Goal: Task Accomplishment & Management: Manage account settings

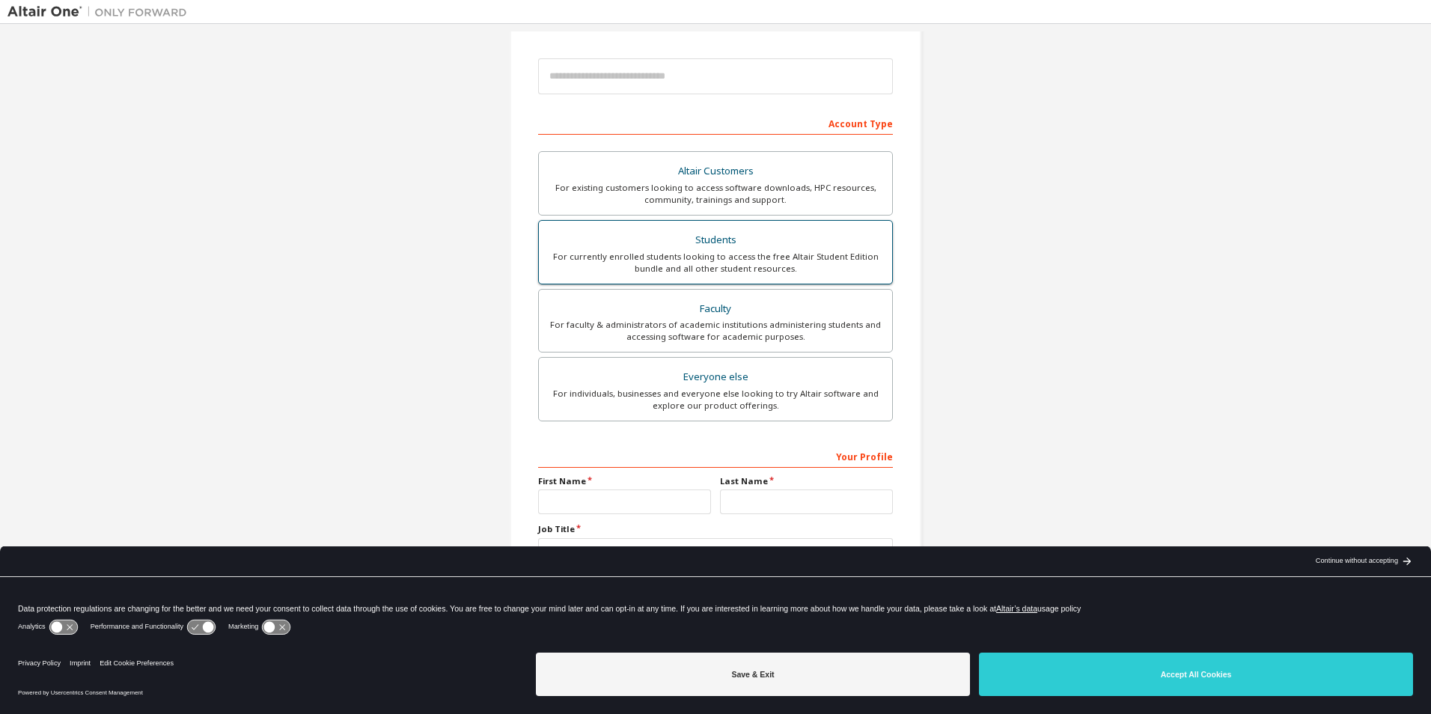
scroll to position [161, 0]
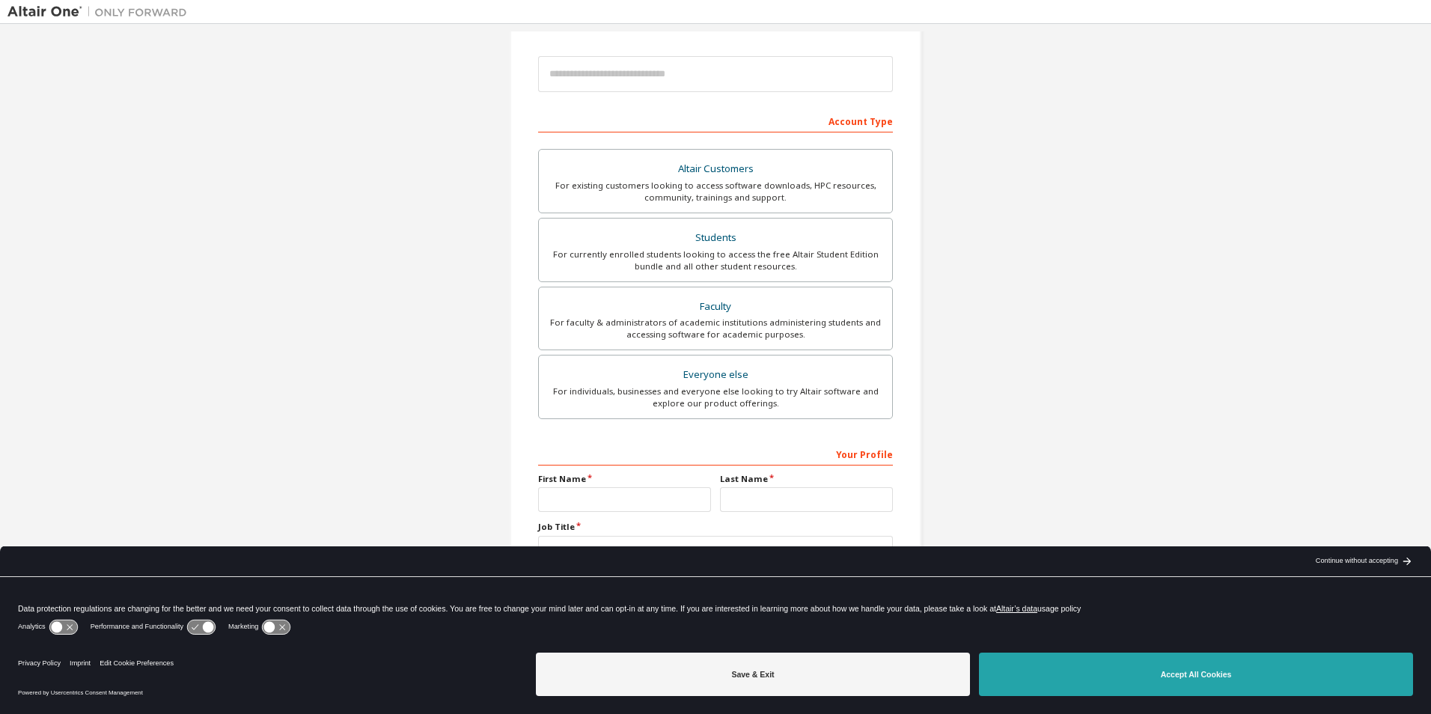
click at [1096, 685] on button "Accept All Cookies" at bounding box center [1196, 674] width 434 height 43
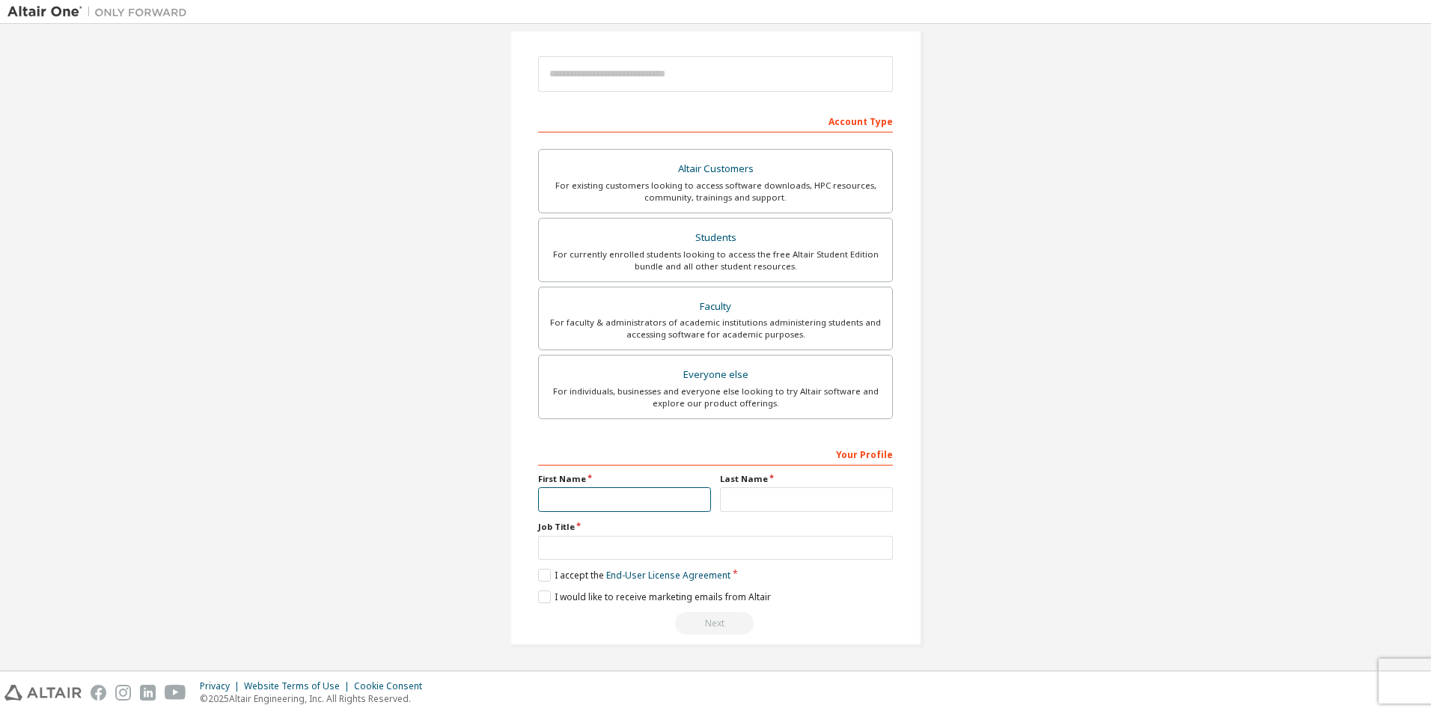
click at [629, 492] on input "text" at bounding box center [624, 499] width 173 height 25
click at [1020, 332] on div "Create an Altair One Account For Free Trials, Licenses, Downloads, Learning & D…" at bounding box center [715, 267] width 1416 height 793
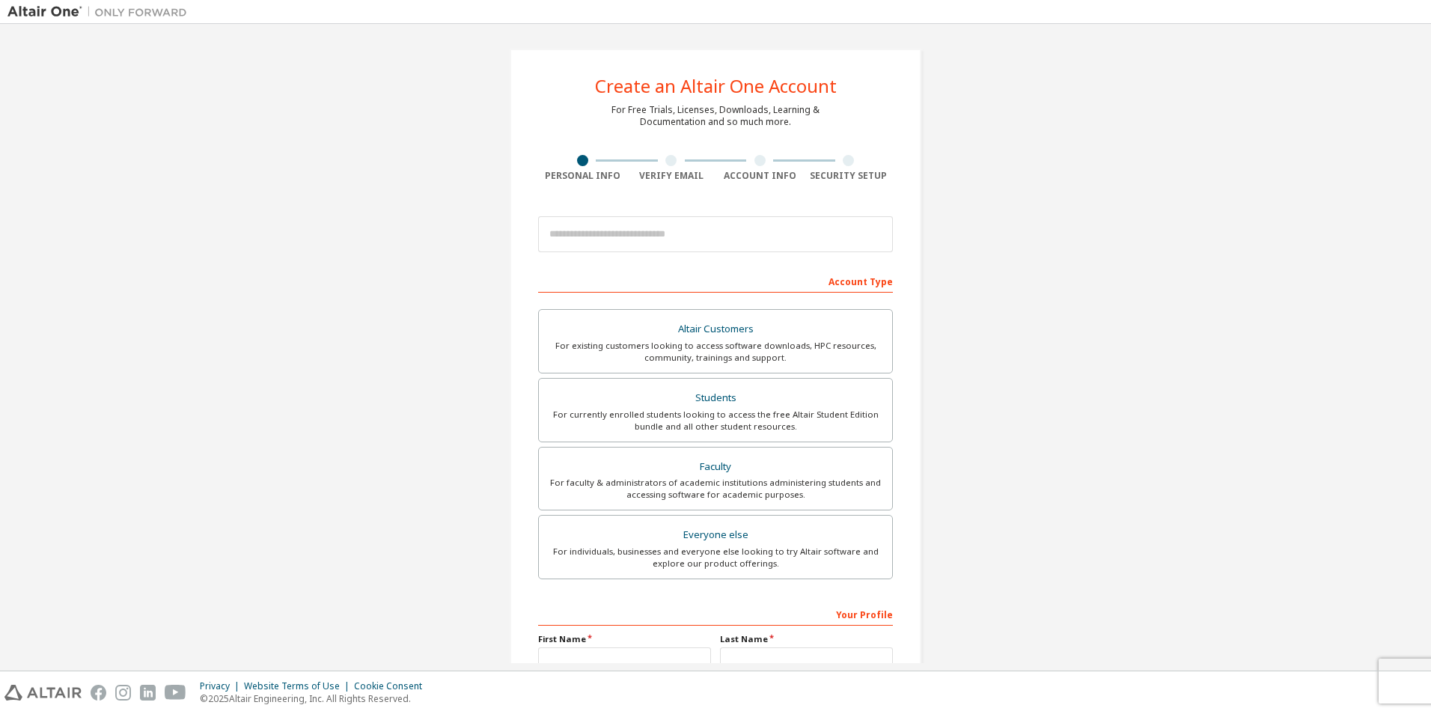
scroll to position [0, 0]
click at [682, 239] on input "email" at bounding box center [715, 235] width 355 height 36
type input "**********"
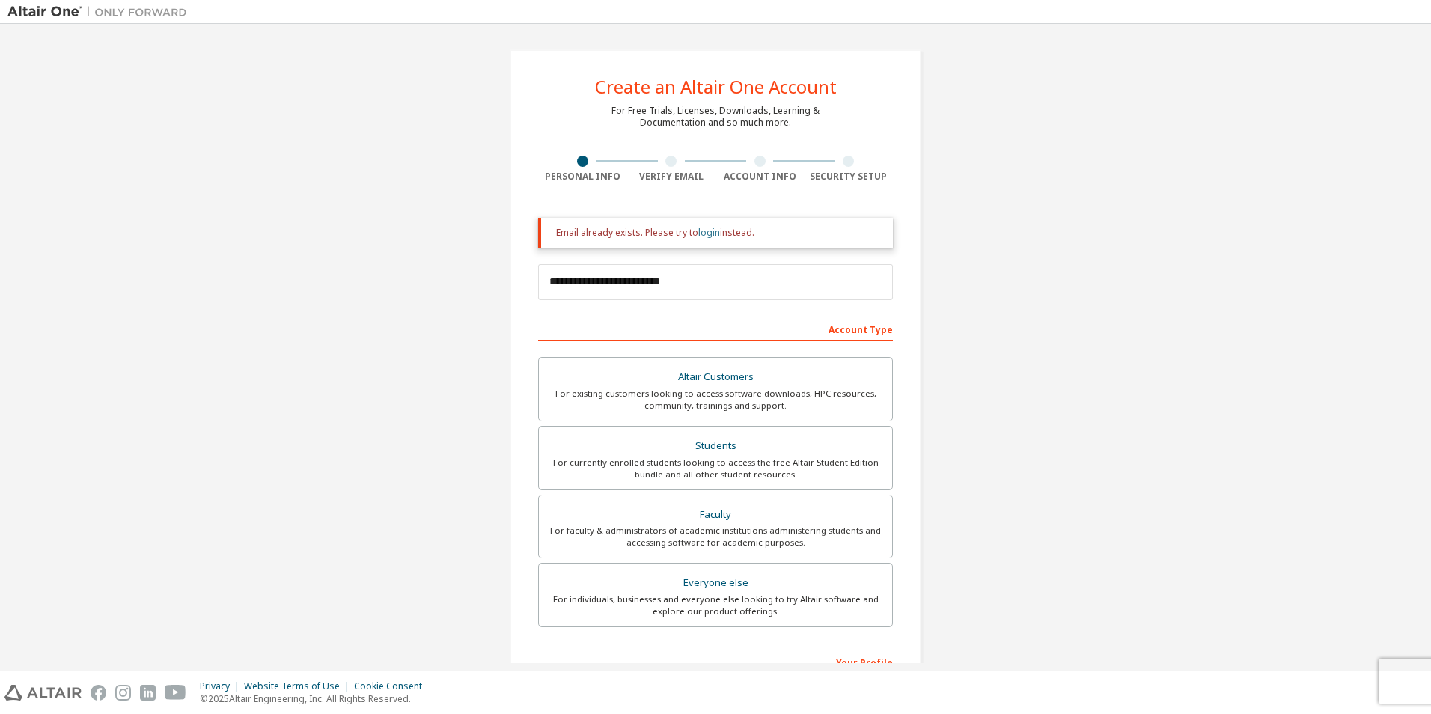
click at [701, 236] on link "login" at bounding box center [709, 232] width 22 height 13
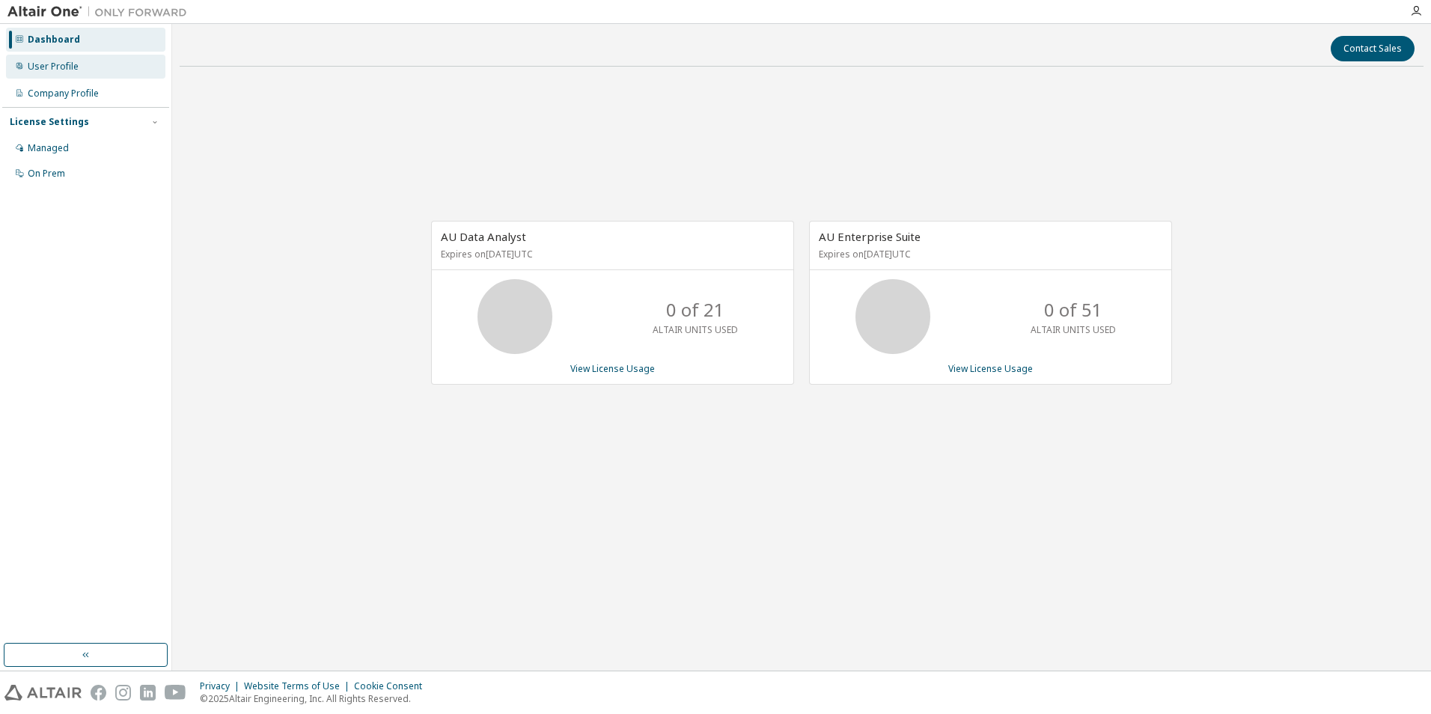
click at [69, 78] on div "User Profile" at bounding box center [85, 67] width 159 height 24
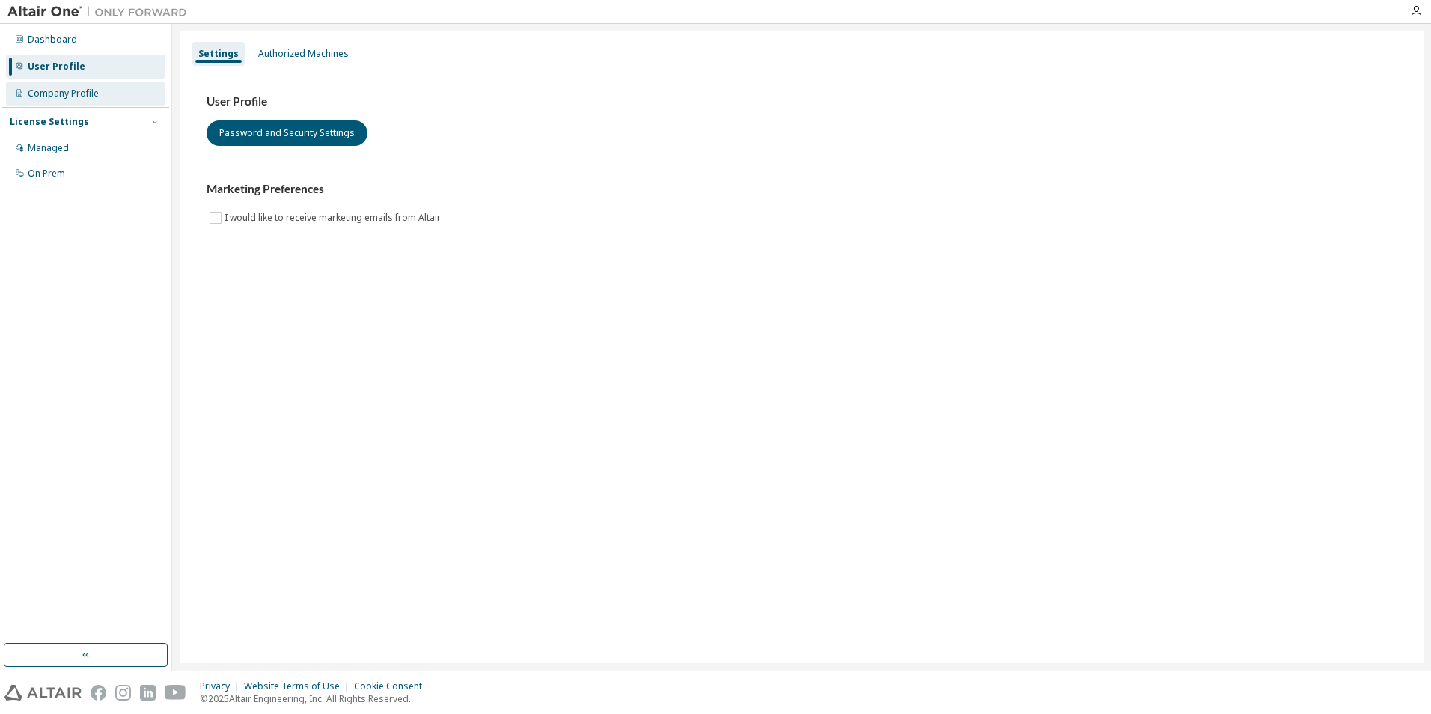
click at [75, 91] on div "Company Profile" at bounding box center [63, 94] width 71 height 12
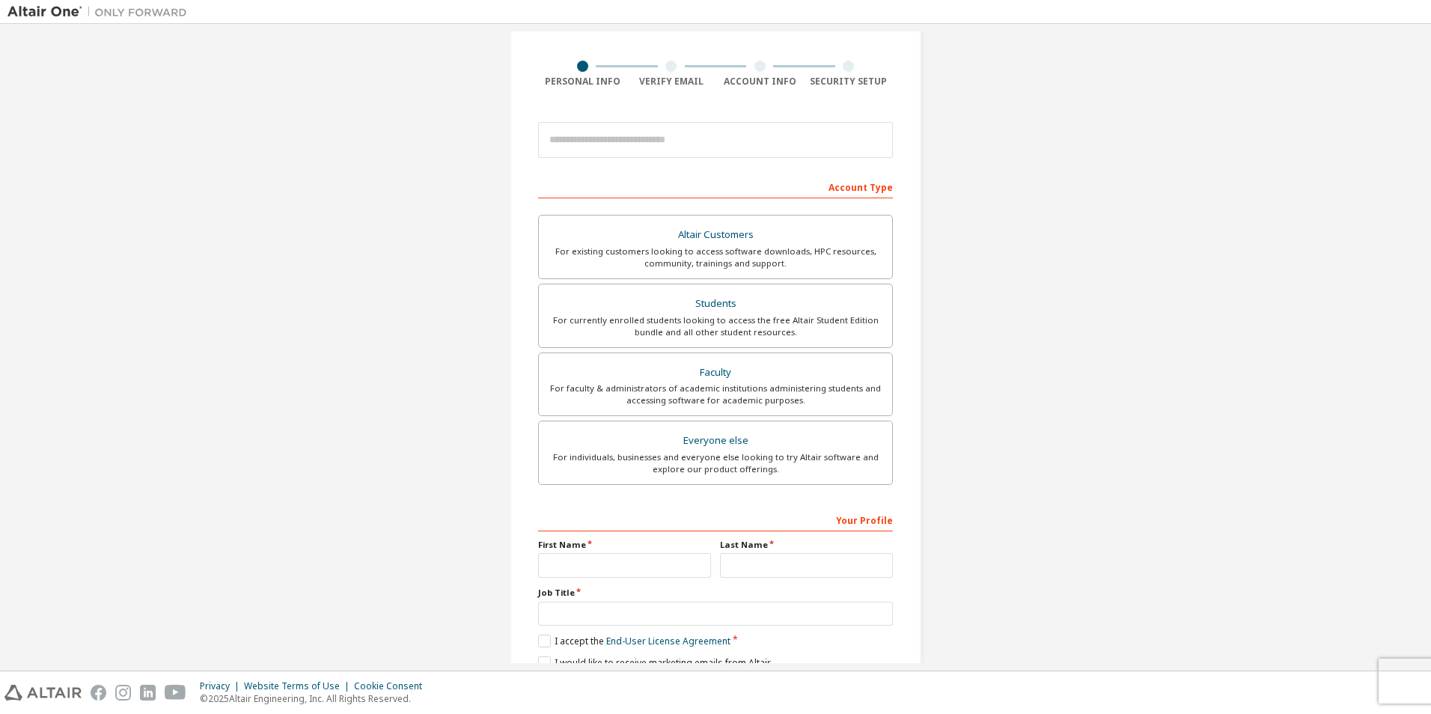
scroll to position [161, 0]
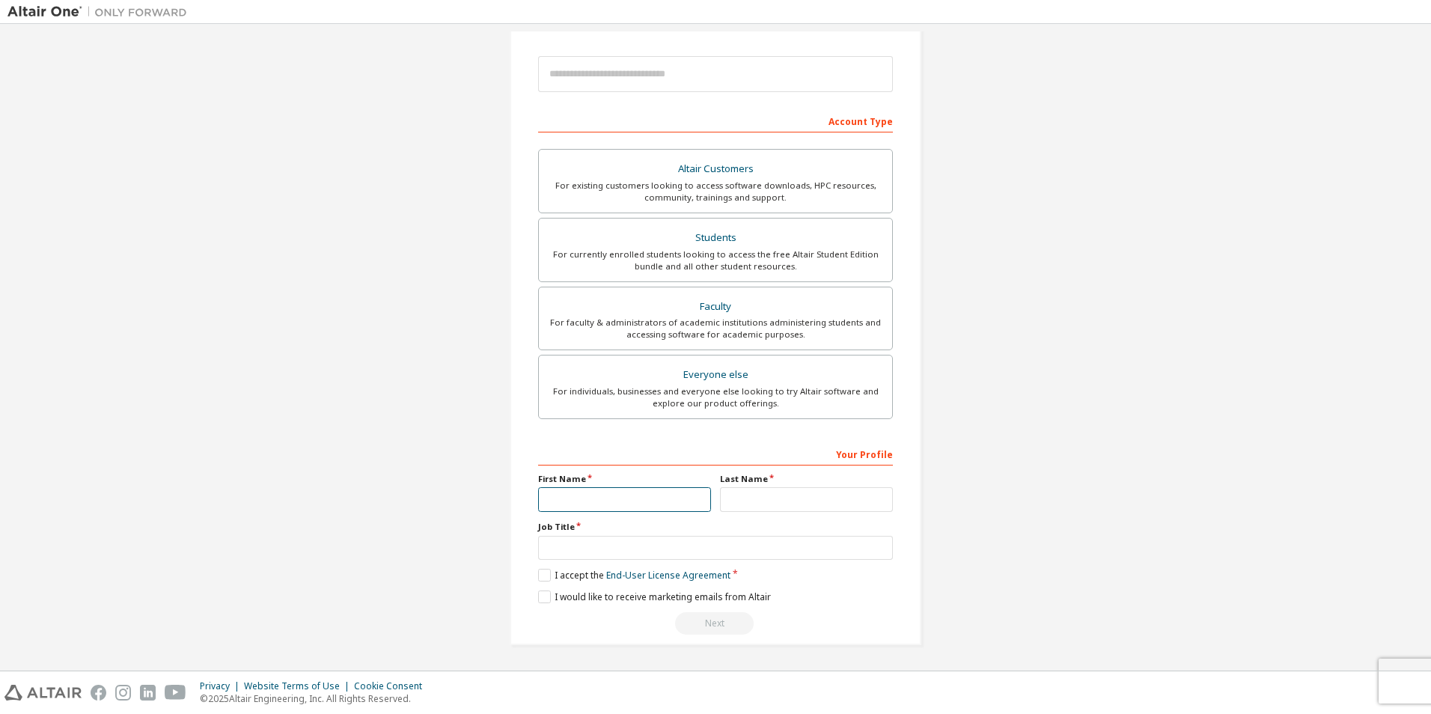
click at [602, 504] on input "text" at bounding box center [624, 499] width 173 height 25
type input "*****"
click at [784, 498] on input "text" at bounding box center [806, 499] width 173 height 25
type input "*******"
click at [650, 558] on input "text" at bounding box center [715, 548] width 355 height 25
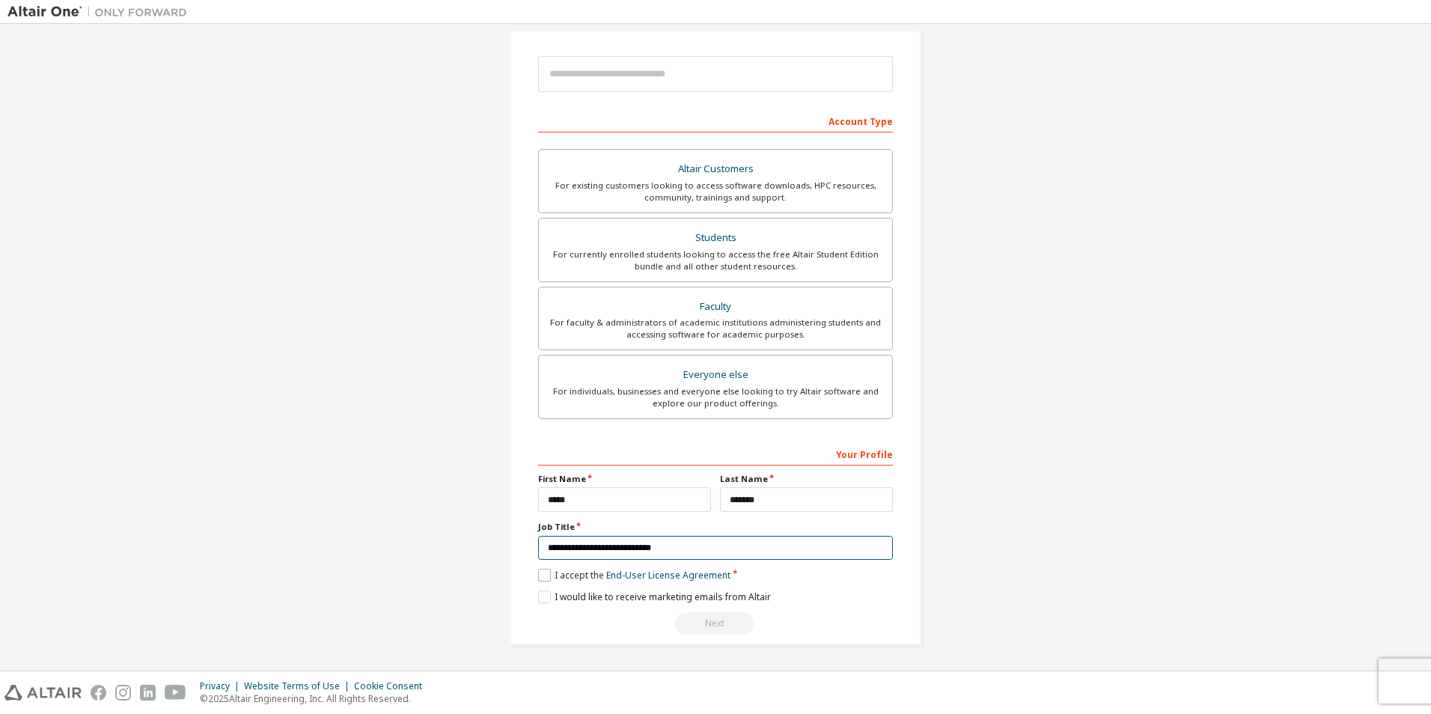
type input "**********"
click at [542, 573] on label "I accept the End-User License Agreement" at bounding box center [634, 575] width 192 height 13
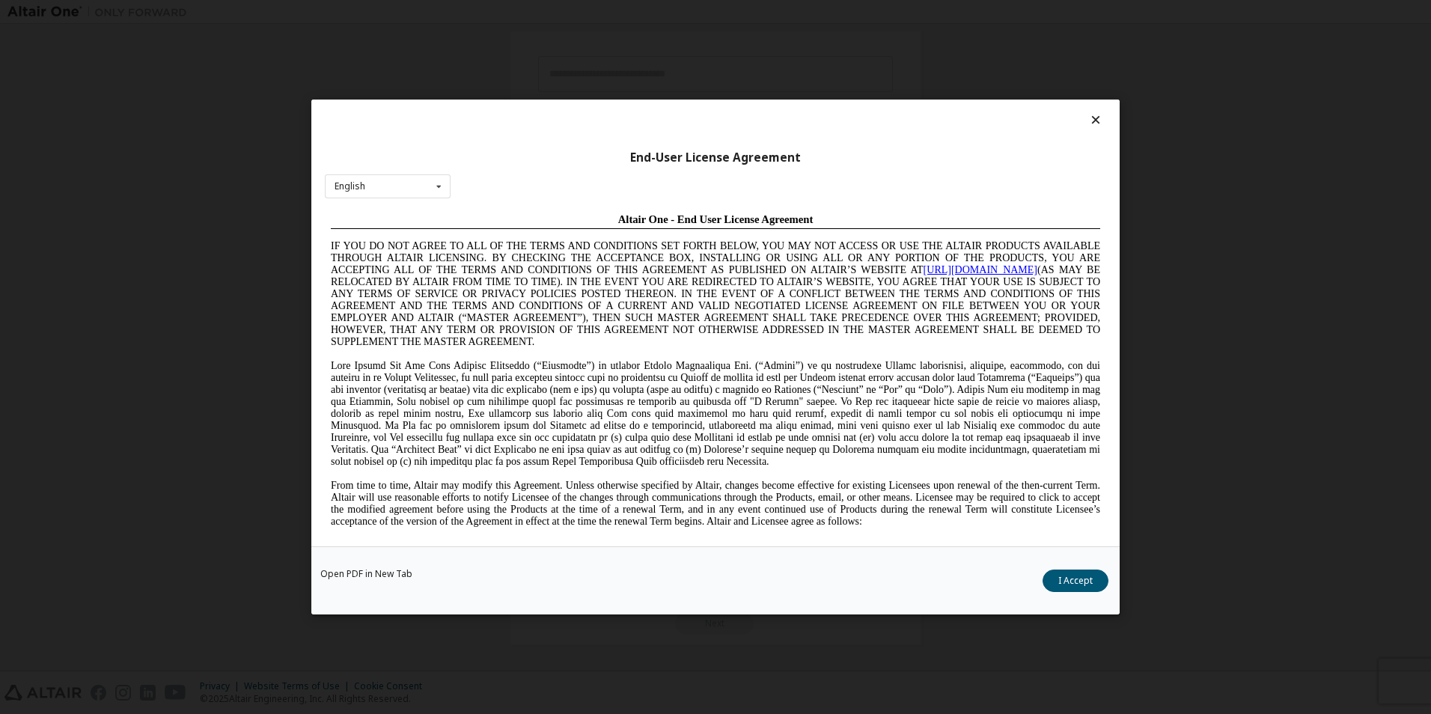
scroll to position [0, 0]
click at [1068, 585] on button "I Accept" at bounding box center [1076, 581] width 66 height 22
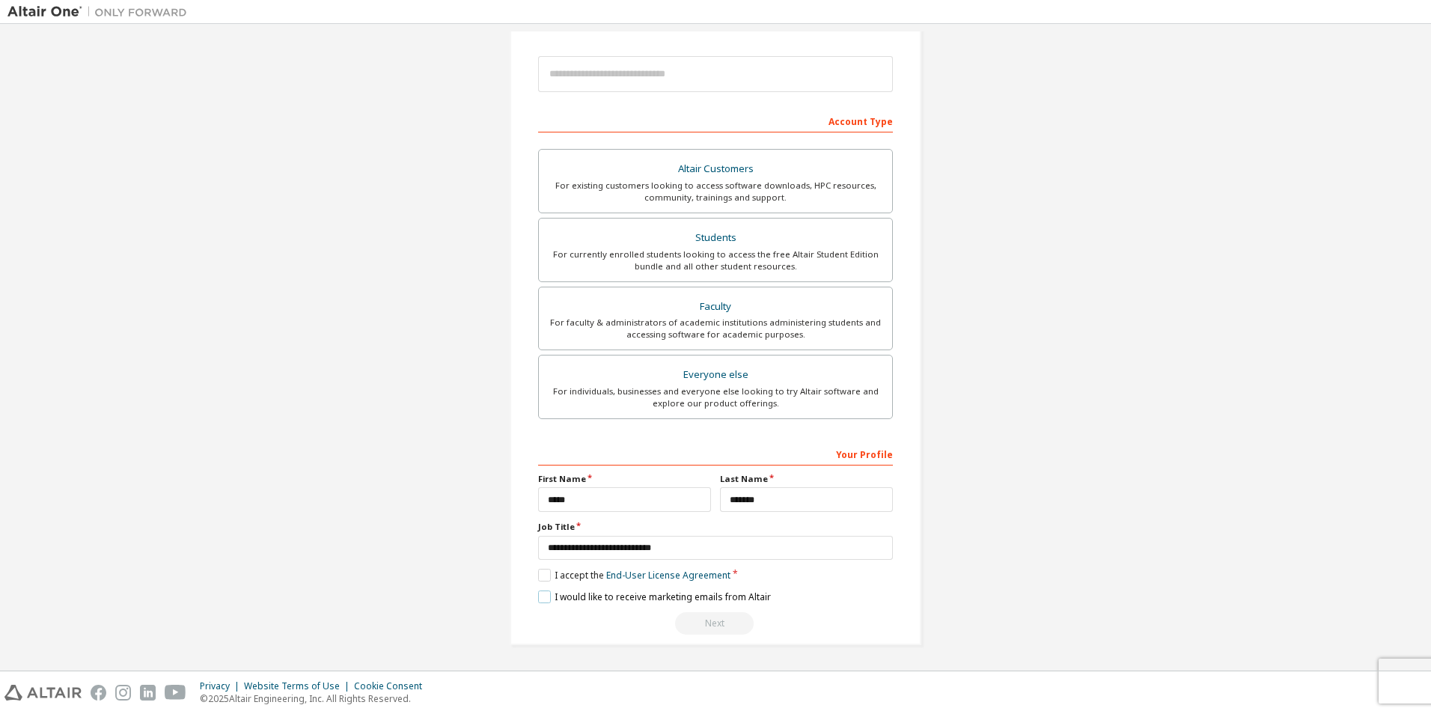
click at [540, 594] on label "I would like to receive marketing emails from Altair" at bounding box center [654, 597] width 233 height 13
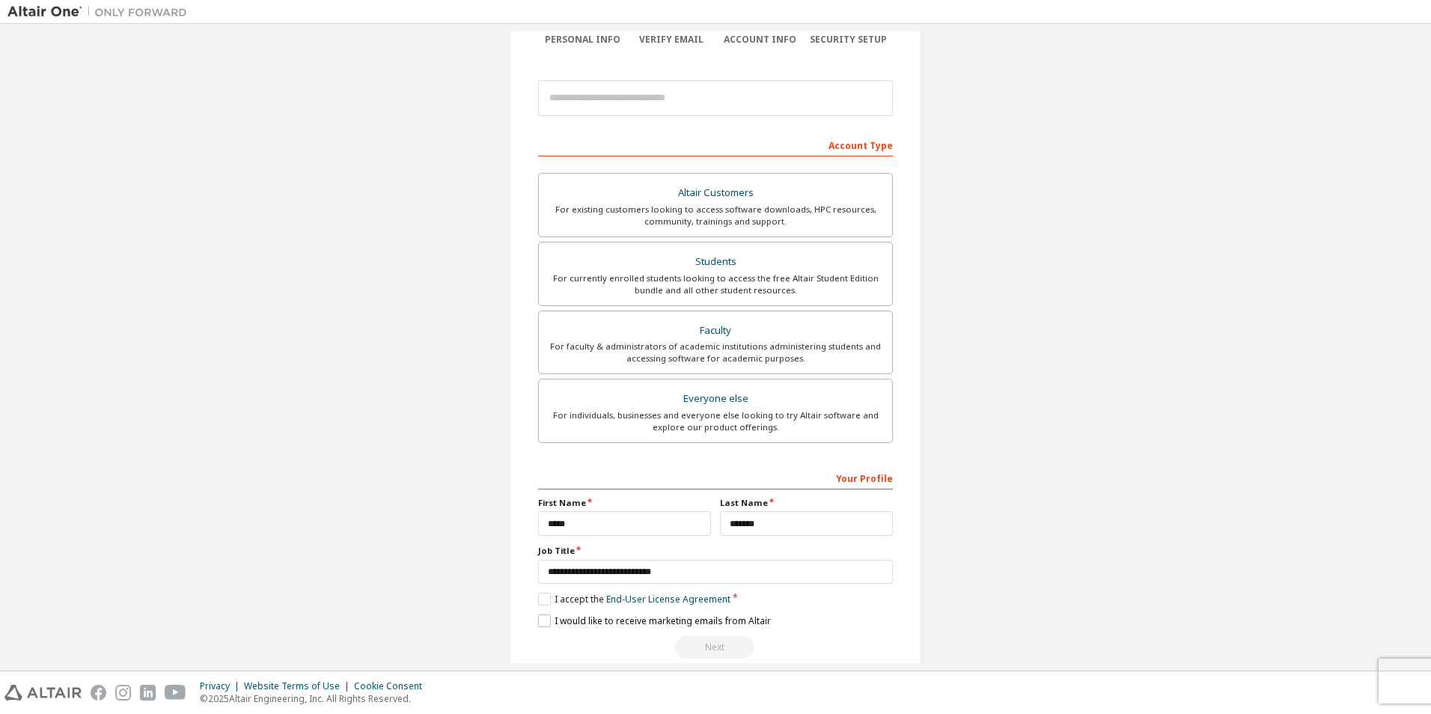
scroll to position [161, 0]
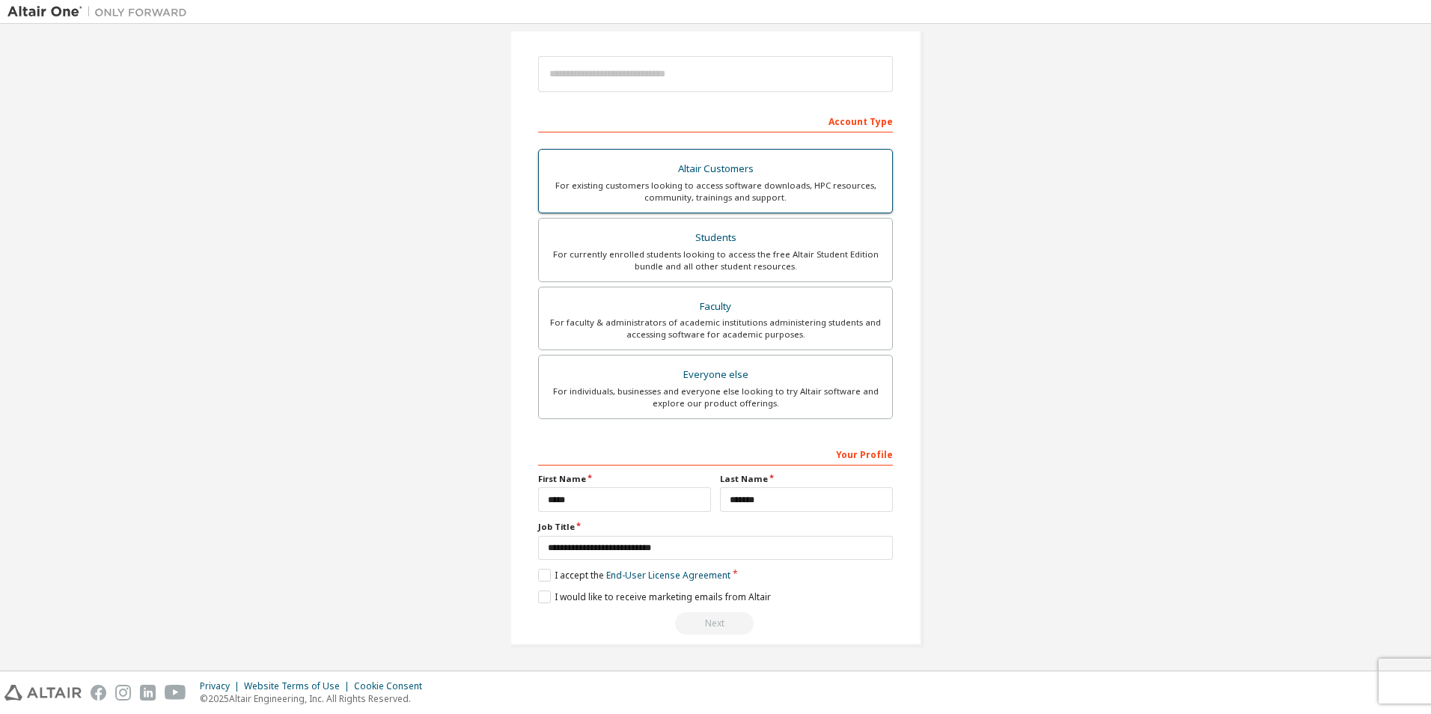
click at [667, 201] on div "For existing customers looking to access software downloads, HPC resources, com…" at bounding box center [715, 192] width 335 height 24
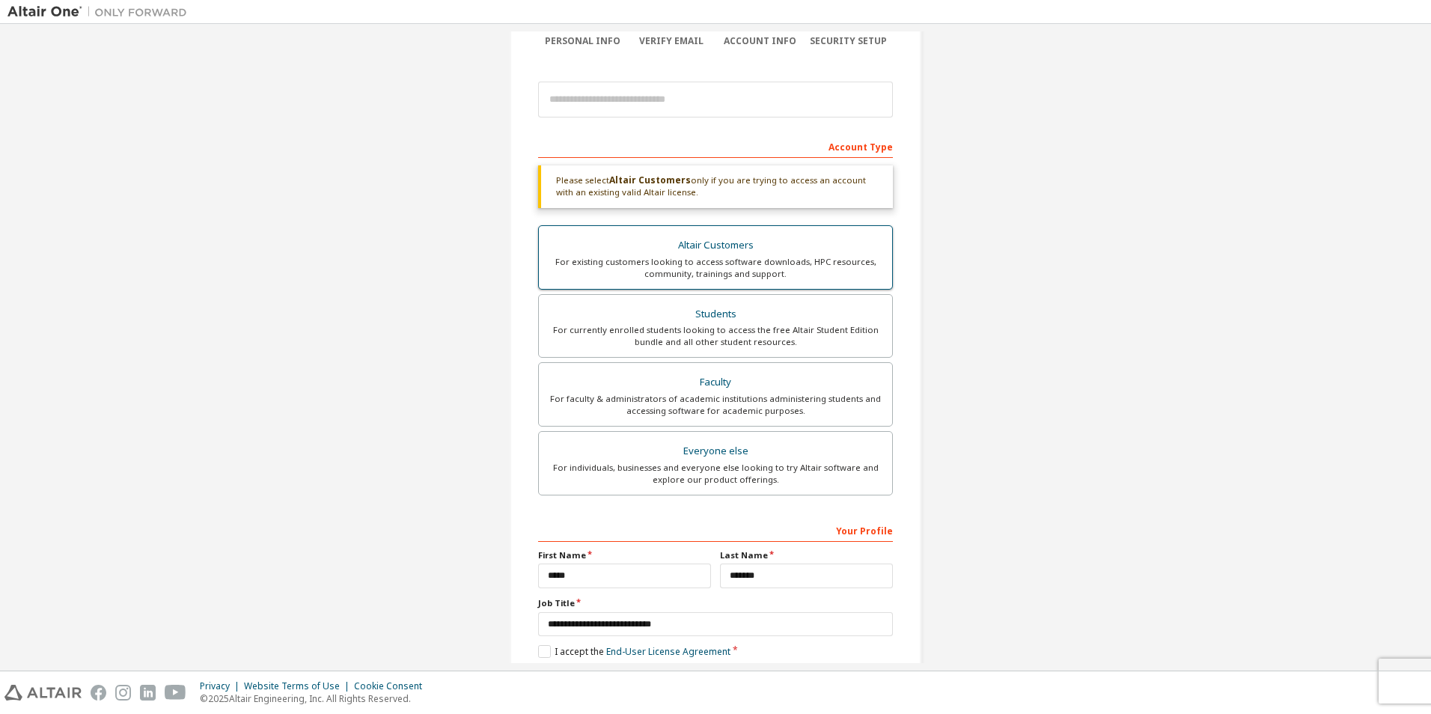
scroll to position [62, 0]
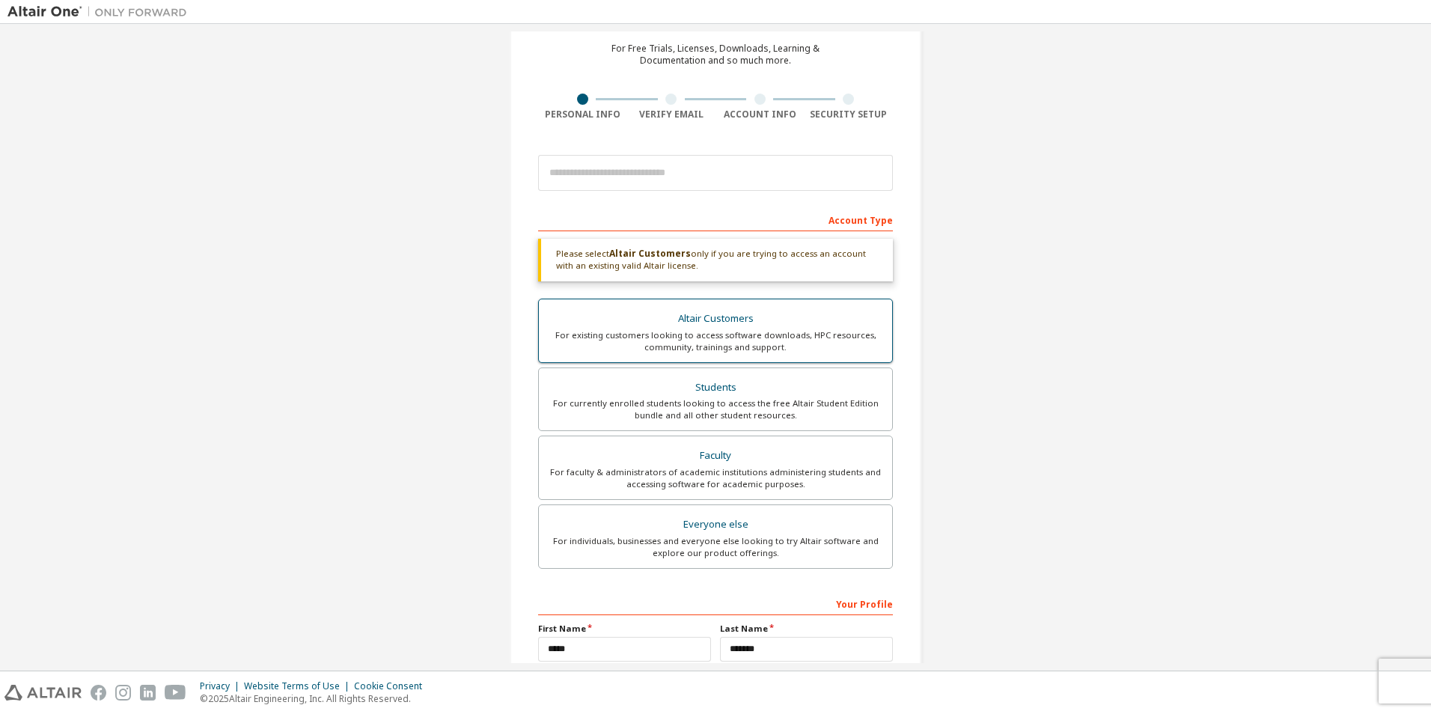
click at [723, 332] on div "For existing customers looking to access software downloads, HPC resources, com…" at bounding box center [715, 341] width 335 height 24
click at [705, 156] on input "email" at bounding box center [715, 173] width 355 height 36
type input "**********"
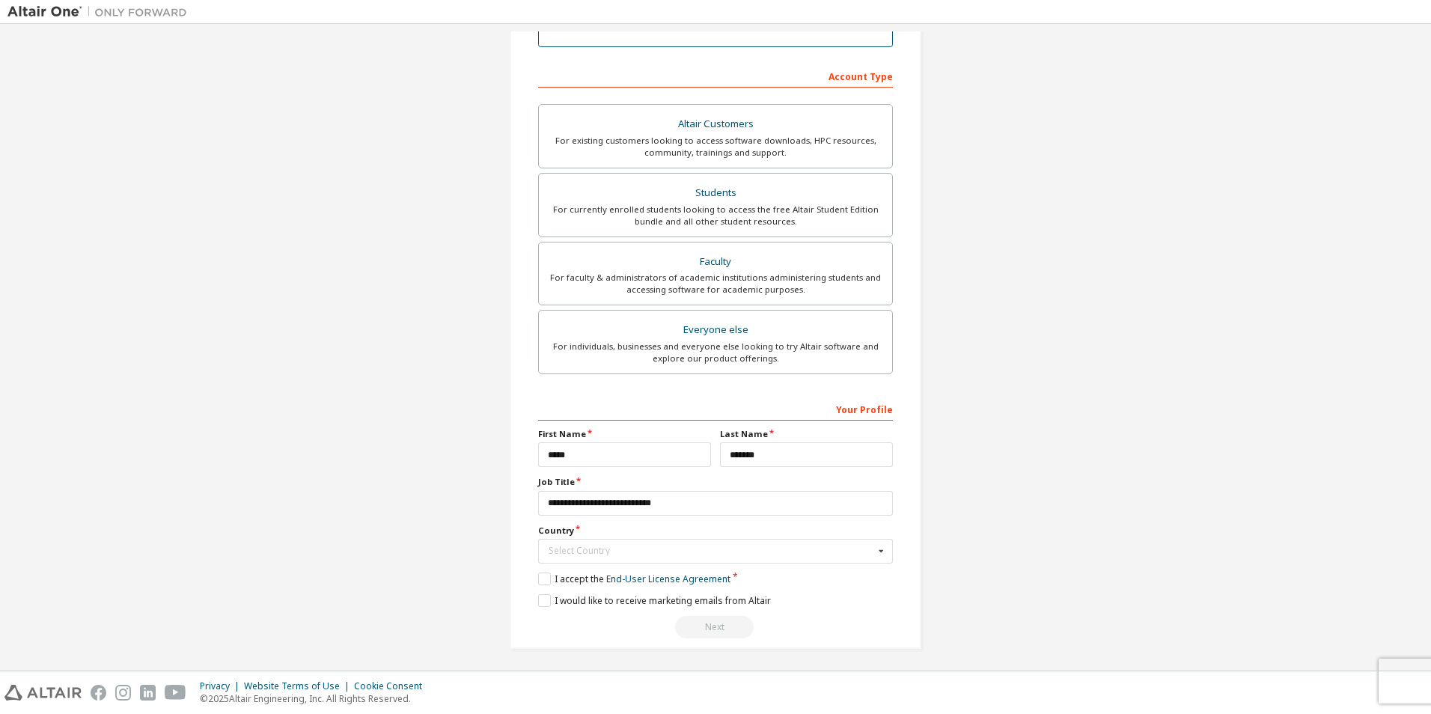
scroll to position [257, 0]
click at [793, 545] on div "Select Country" at bounding box center [712, 547] width 326 height 9
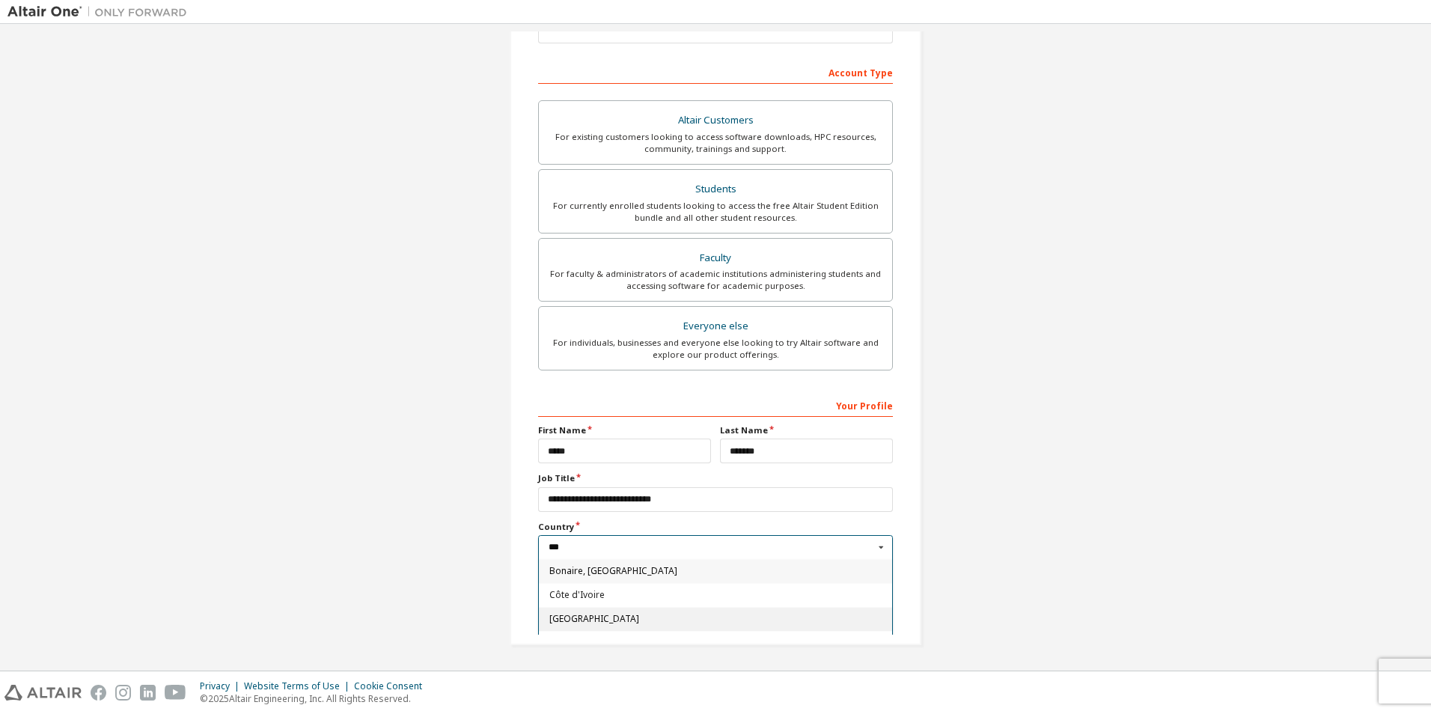
type input "***"
click at [556, 618] on span "[GEOGRAPHIC_DATA]" at bounding box center [715, 618] width 333 height 9
type input "***"
click at [974, 567] on div "**********" at bounding box center [715, 219] width 1416 height 888
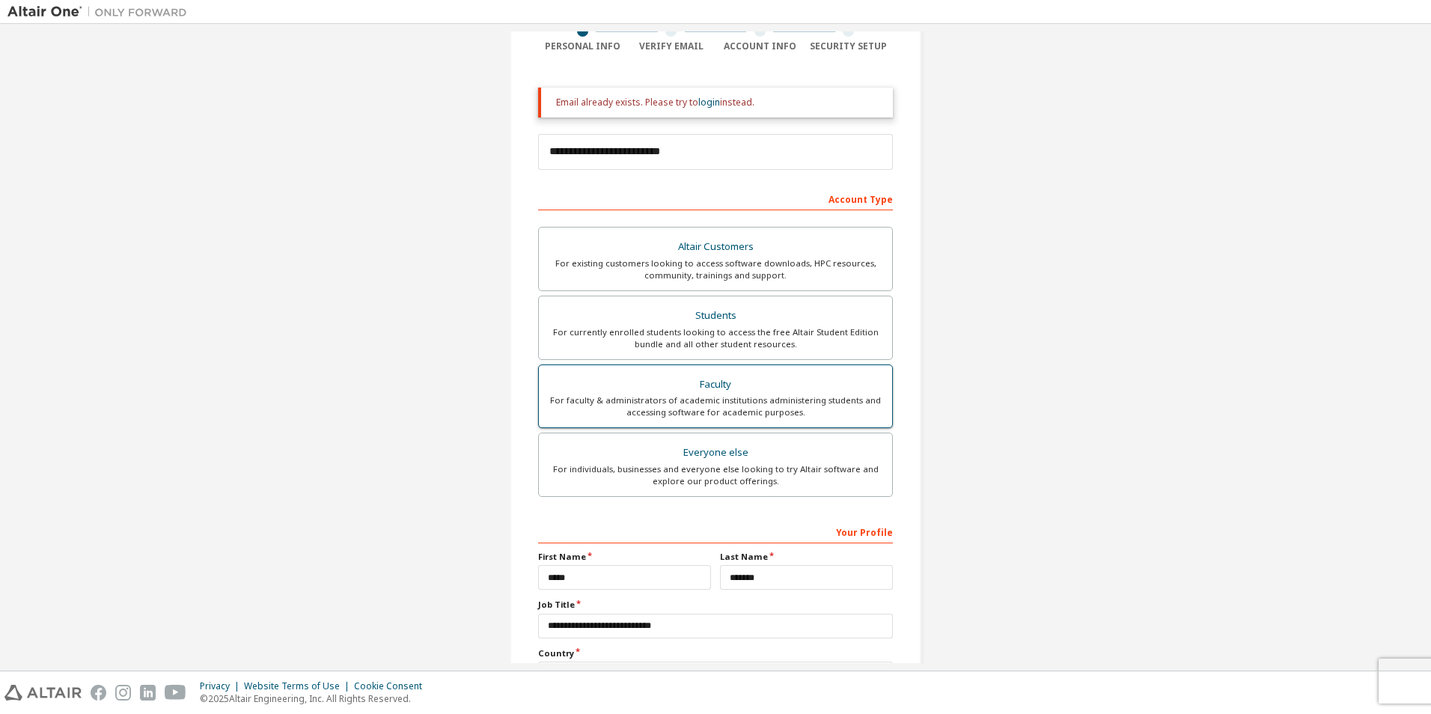
scroll to position [32, 0]
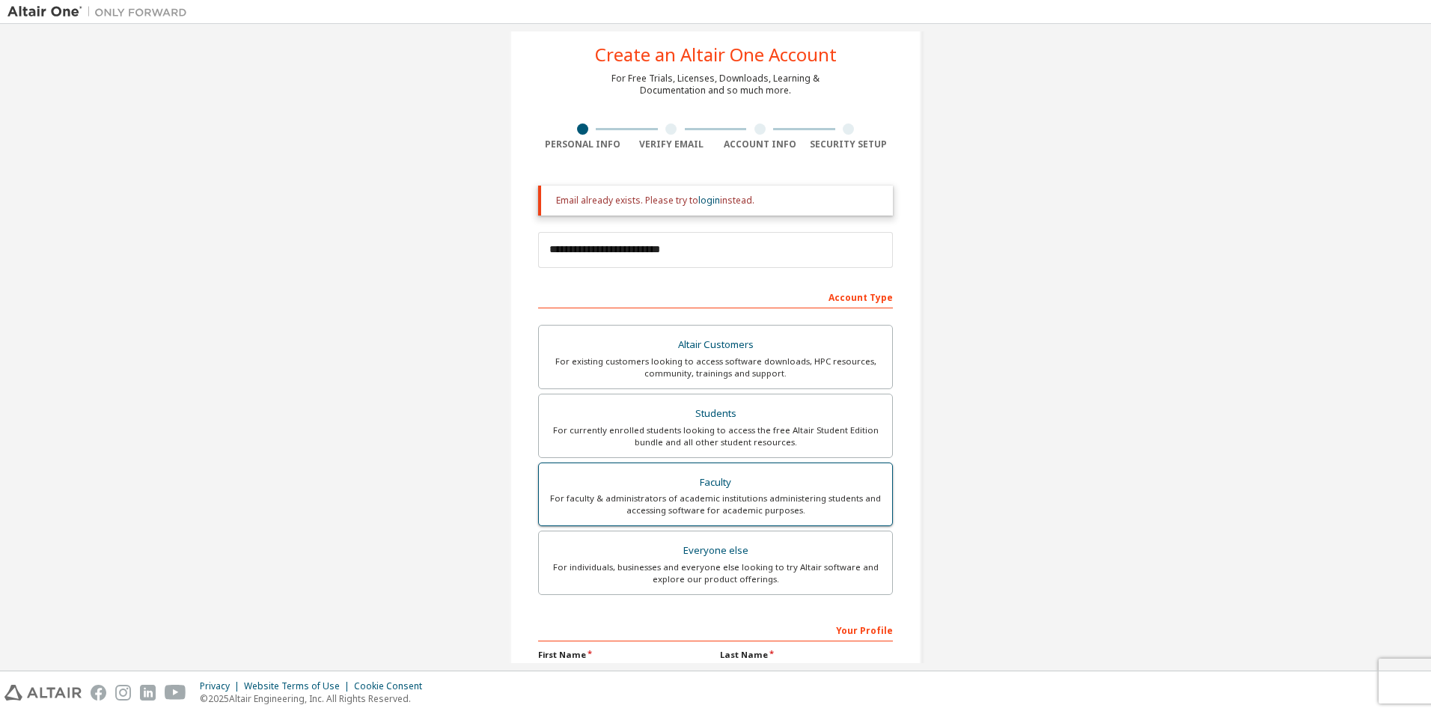
click at [825, 493] on div "For faculty & administrators of academic institutions administering students an…" at bounding box center [715, 504] width 335 height 24
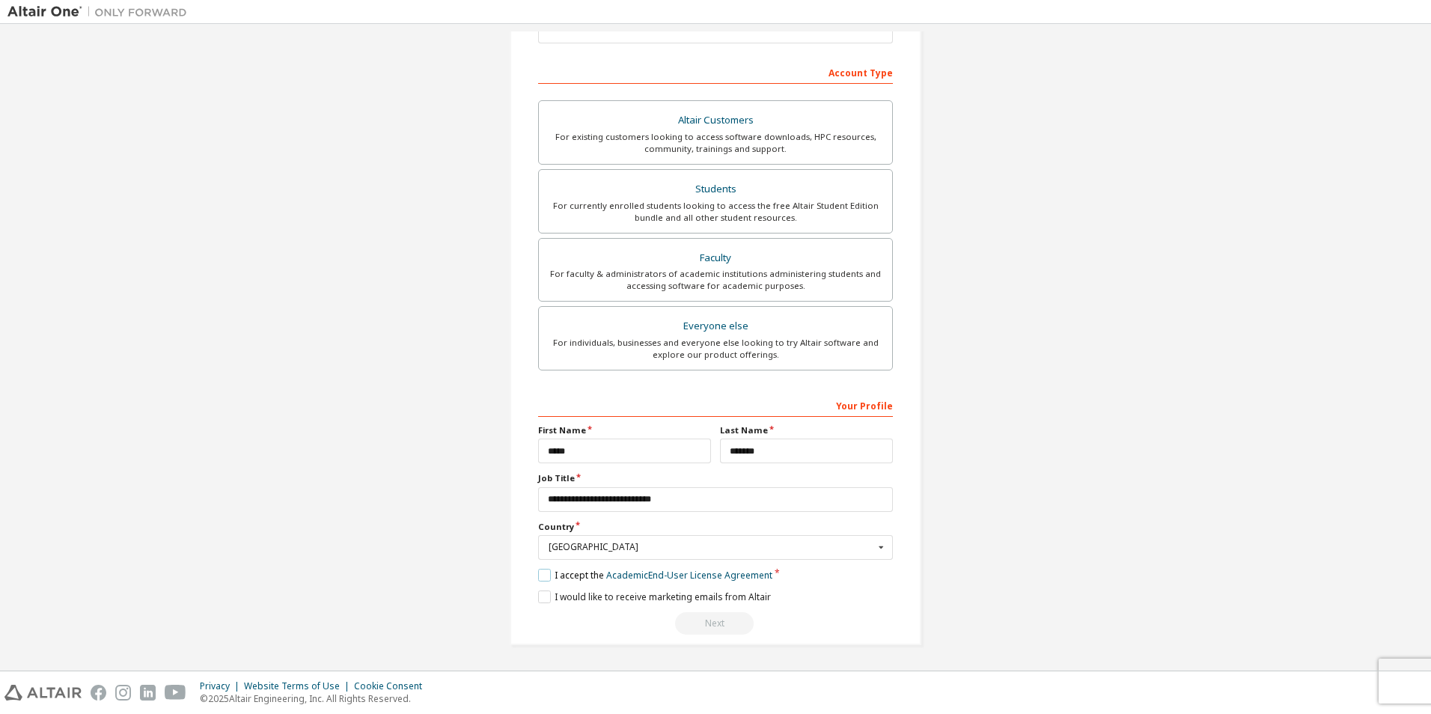
click at [542, 576] on label "I accept the Academic End-User License Agreement" at bounding box center [655, 575] width 234 height 13
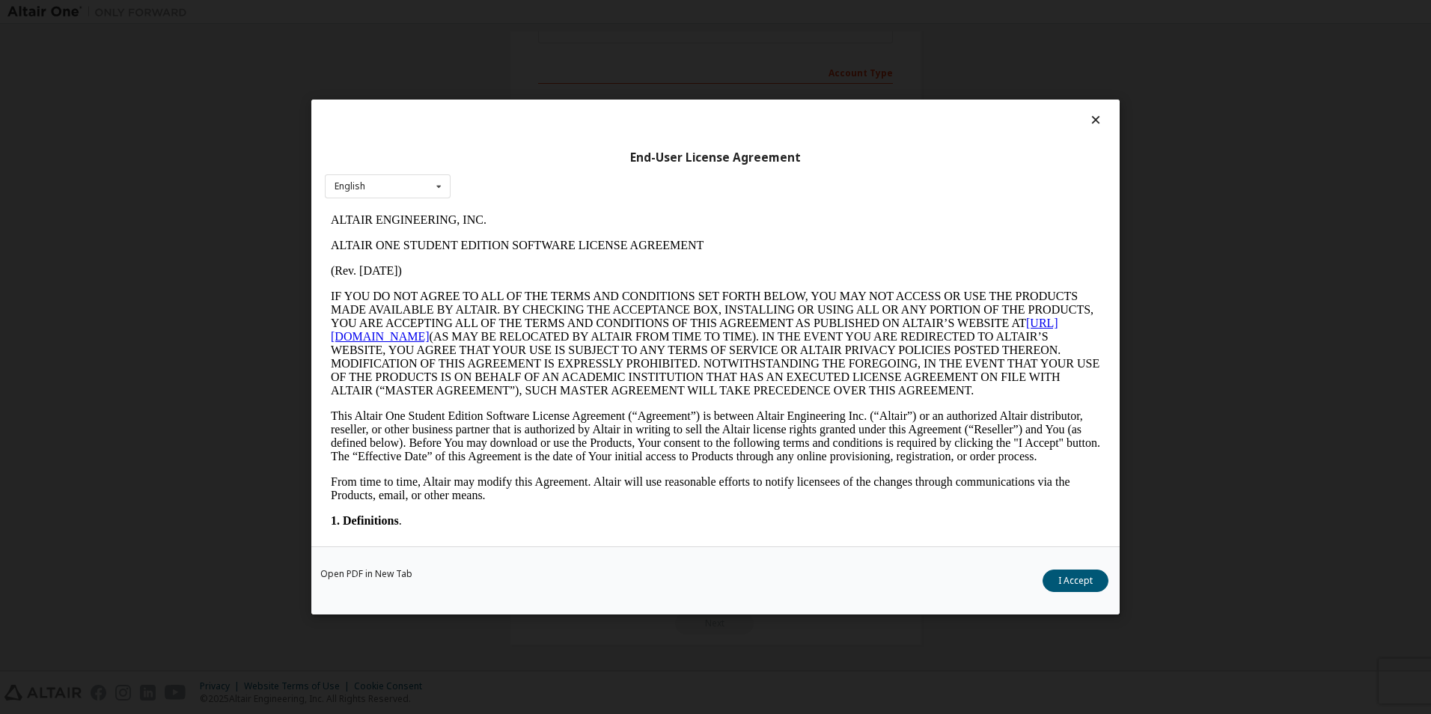
scroll to position [0, 0]
click at [1069, 587] on button "I Accept" at bounding box center [1076, 581] width 66 height 22
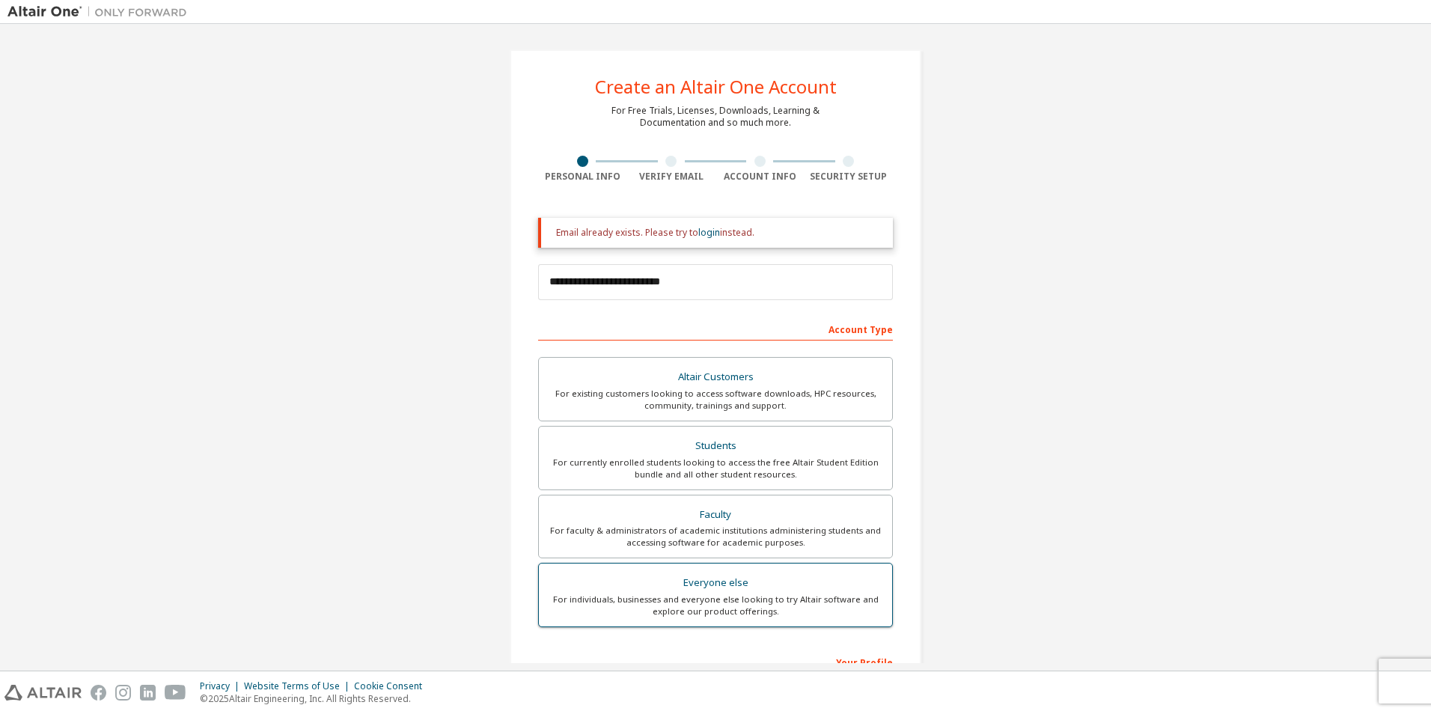
click at [770, 591] on div "Everyone else" at bounding box center [715, 583] width 335 height 21
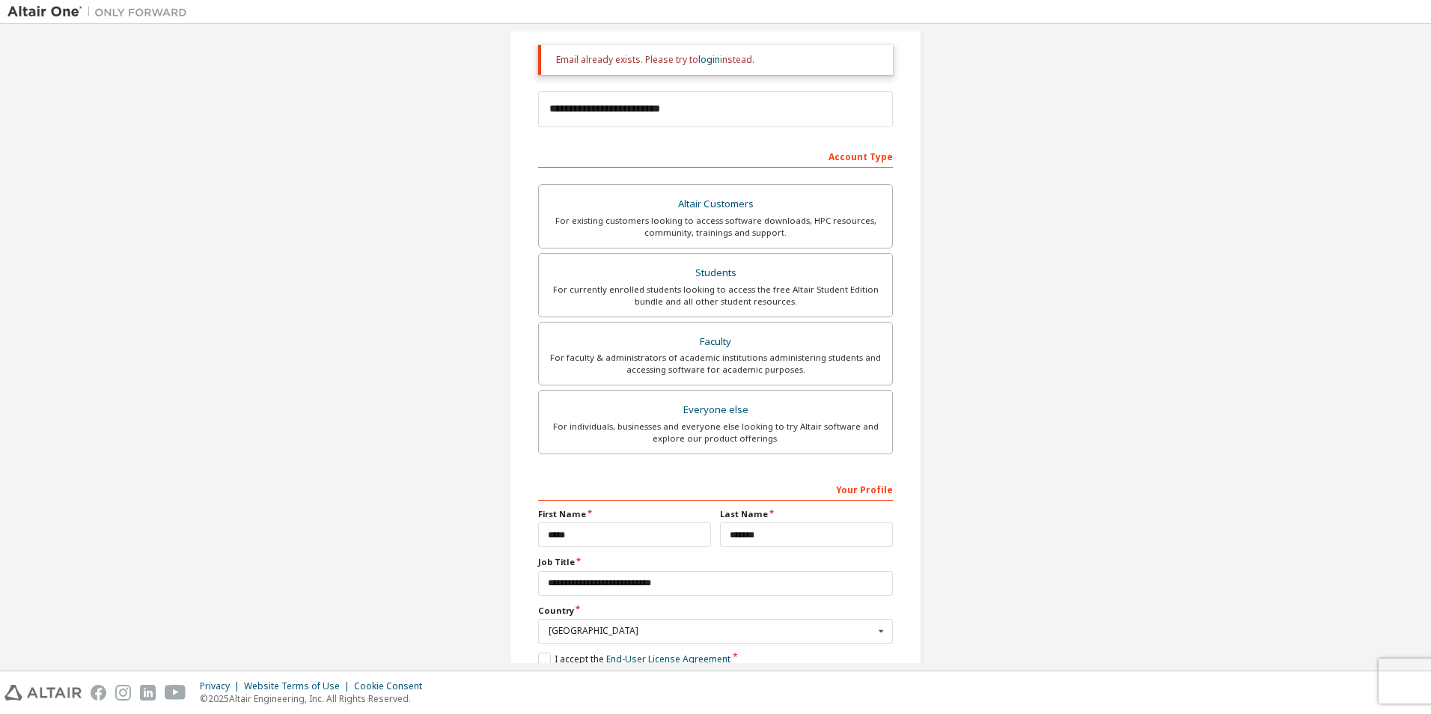
scroll to position [257, 0]
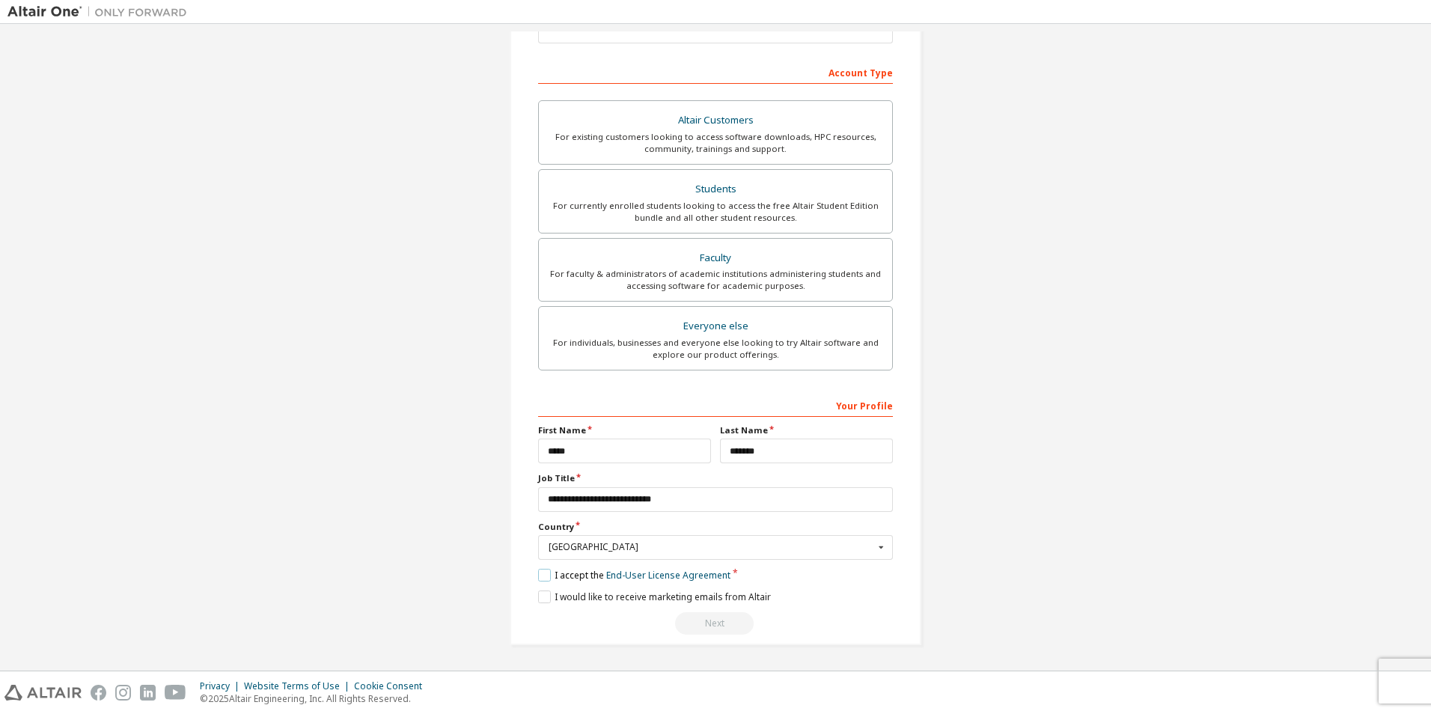
click at [543, 577] on label "I accept the End-User License Agreement" at bounding box center [634, 575] width 192 height 13
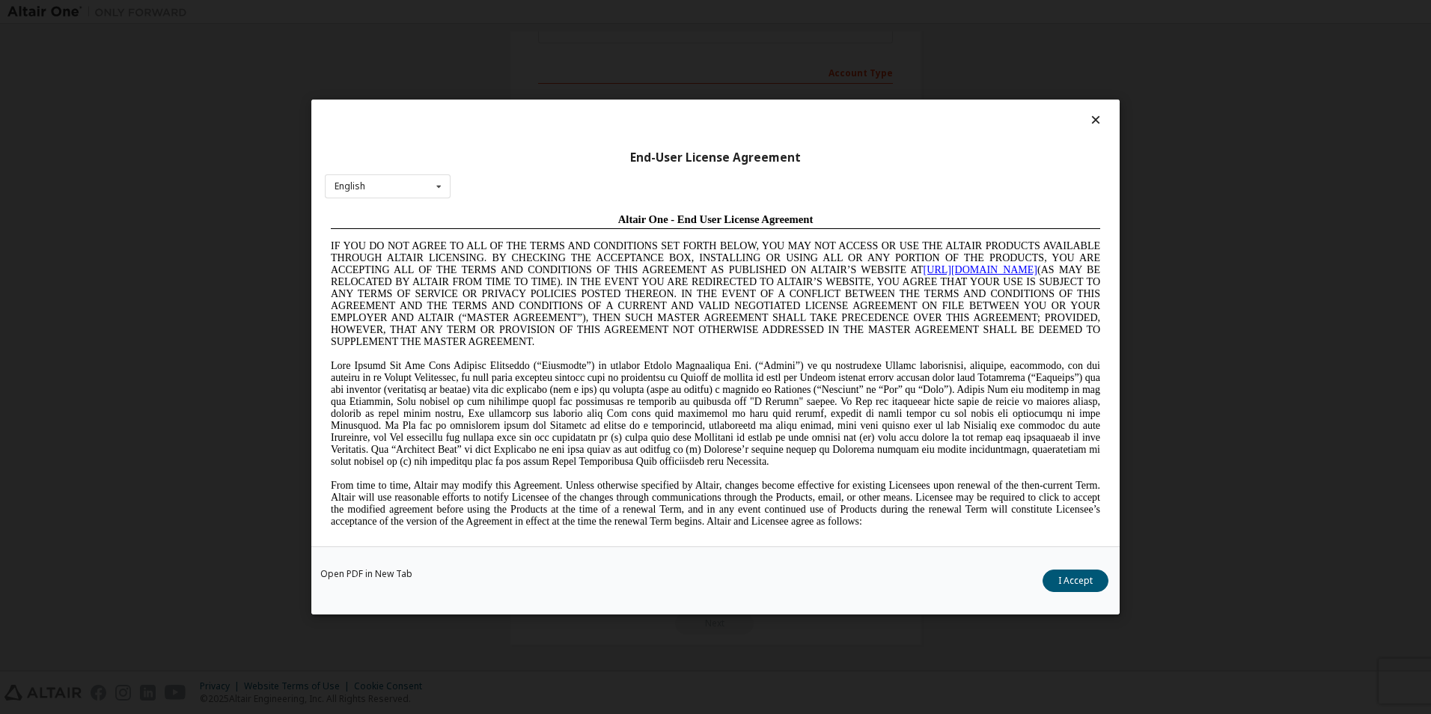
scroll to position [0, 0]
click at [1047, 586] on button "I Accept" at bounding box center [1076, 581] width 66 height 22
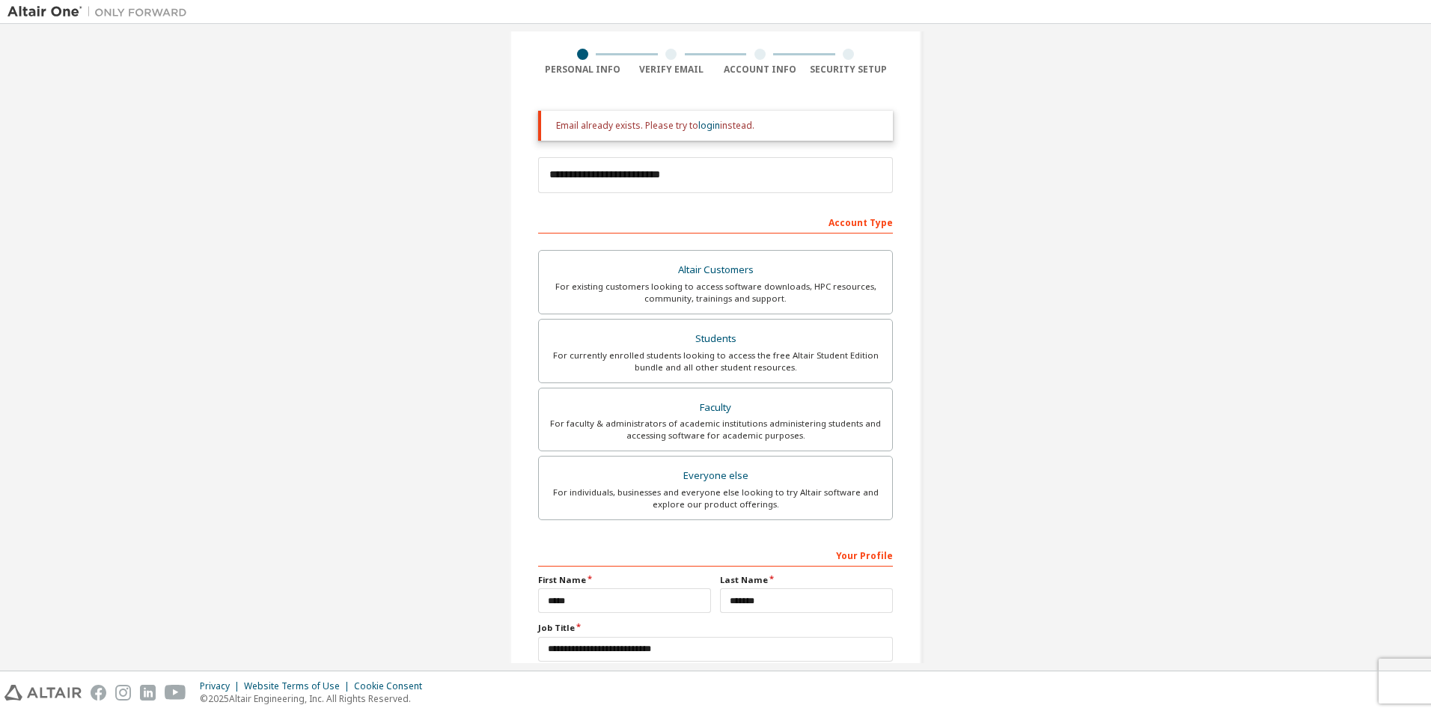
scroll to position [107, 0]
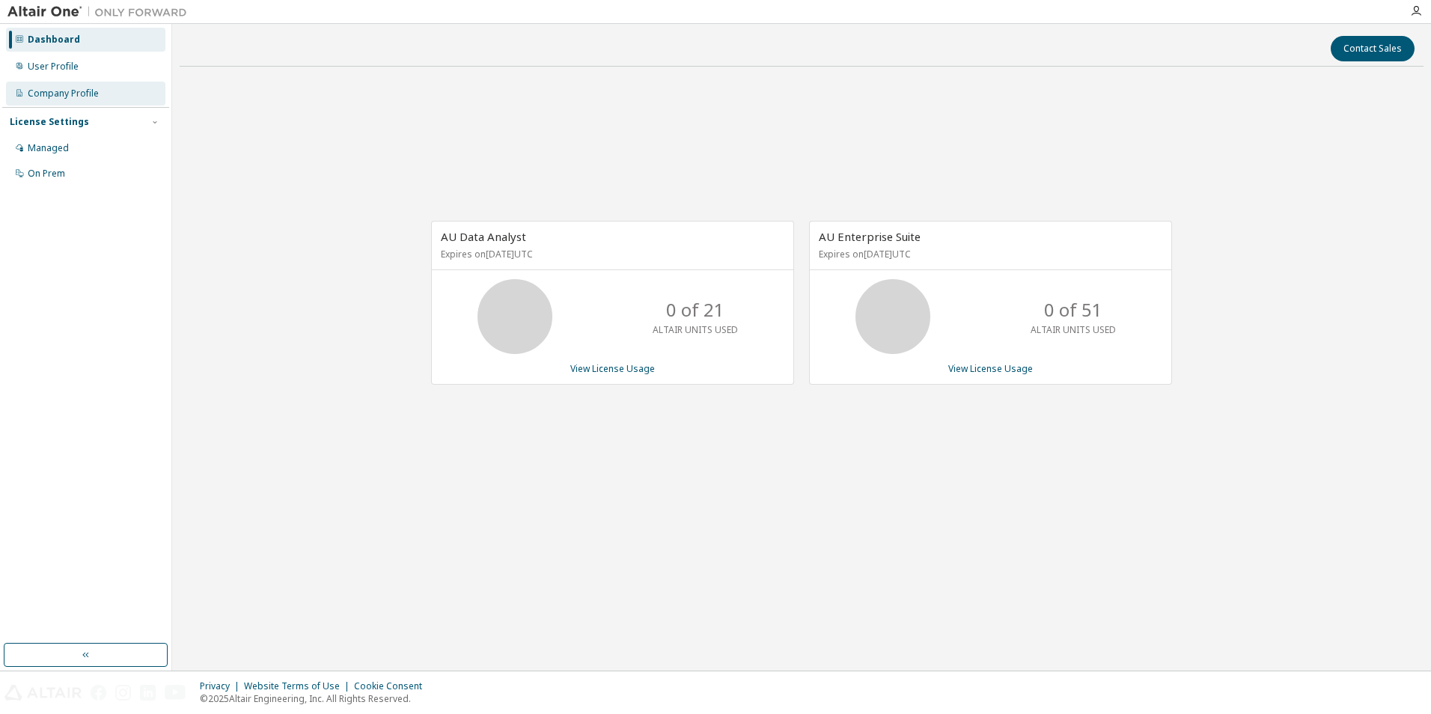
click at [60, 88] on div "Company Profile" at bounding box center [63, 94] width 71 height 12
